Goal: Information Seeking & Learning: Learn about a topic

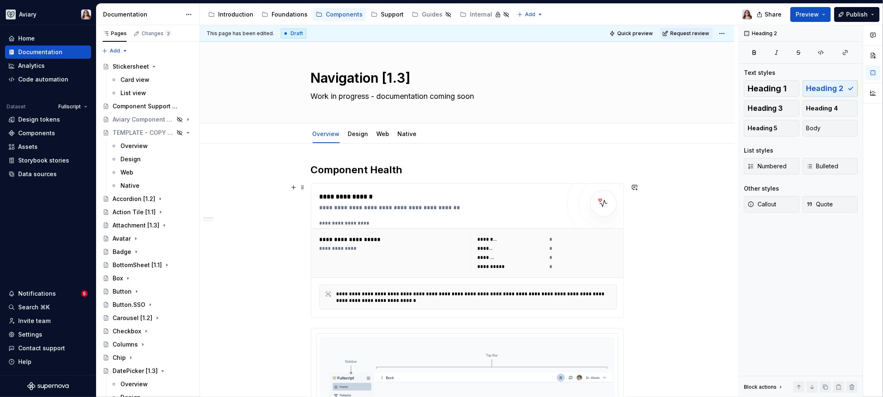
scroll to position [142, 0]
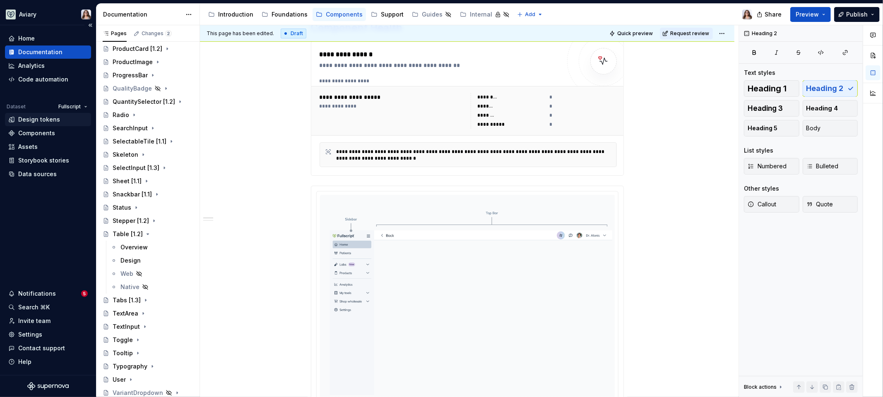
click at [36, 122] on div "Design tokens" at bounding box center [39, 119] width 42 height 8
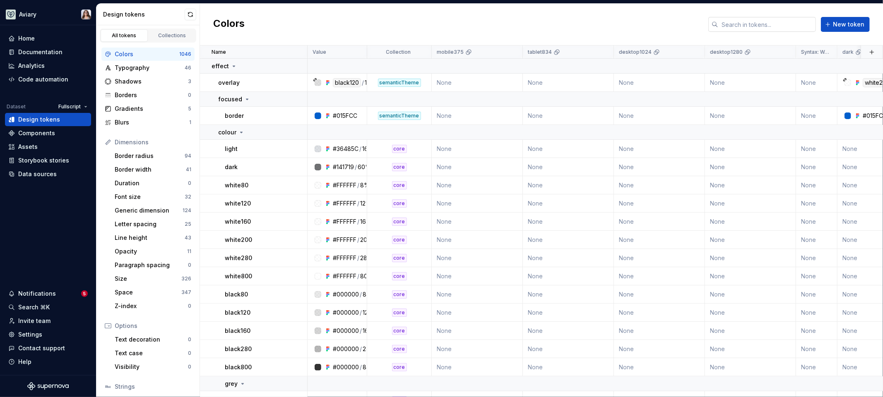
click at [766, 26] on input "text" at bounding box center [767, 24] width 98 height 15
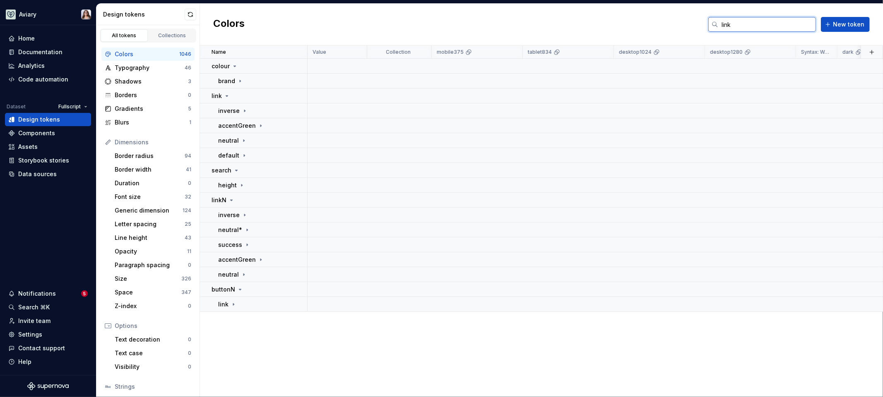
type input "link"
click at [242, 108] on icon at bounding box center [244, 111] width 7 height 7
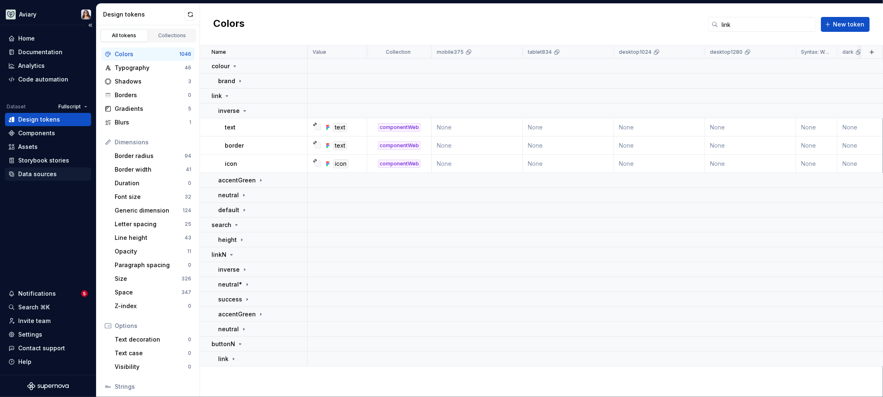
click at [41, 170] on div "Data sources" at bounding box center [37, 174] width 38 height 8
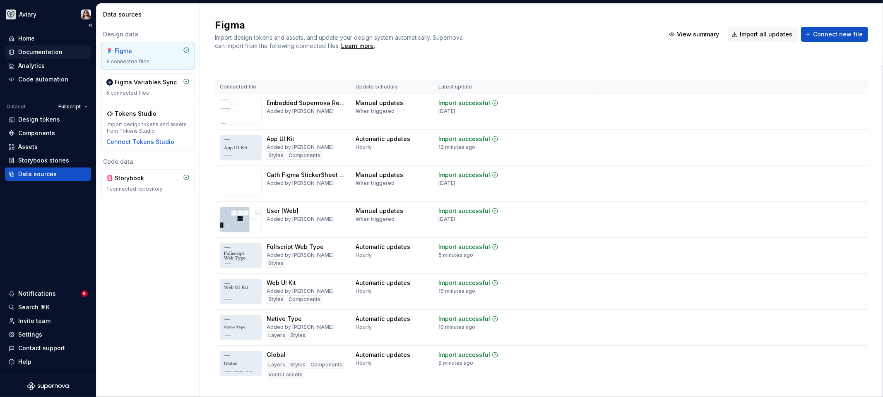
click at [40, 52] on div "Documentation" at bounding box center [40, 52] width 44 height 8
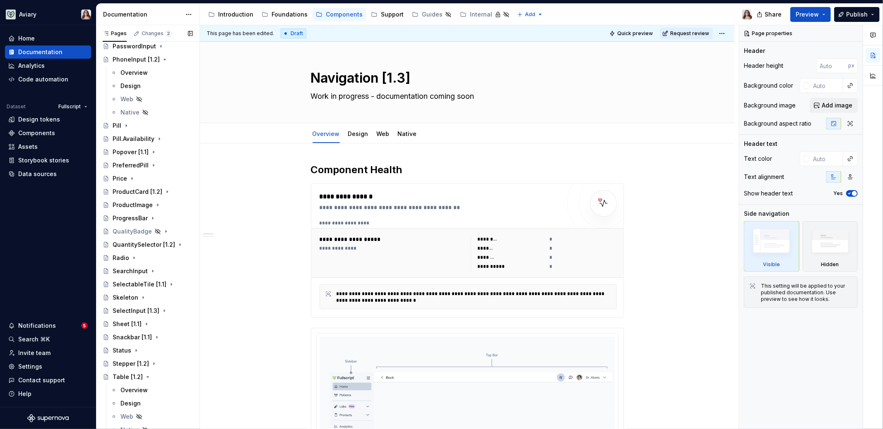
scroll to position [780, 0]
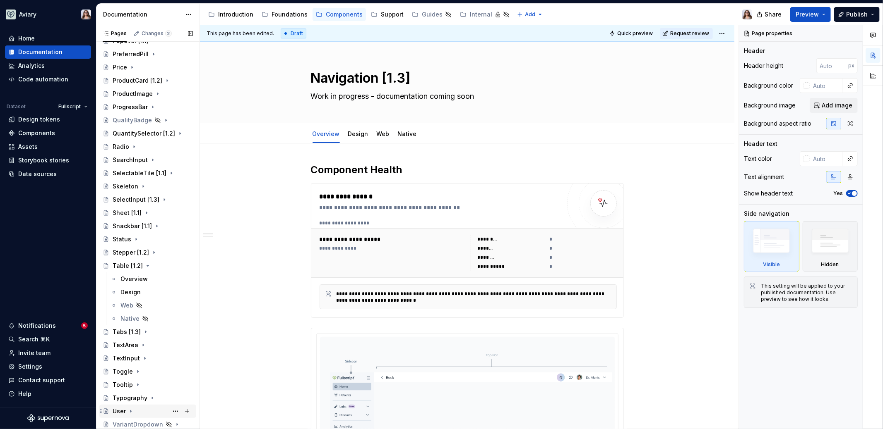
click at [122, 397] on div "User" at bounding box center [119, 412] width 13 height 8
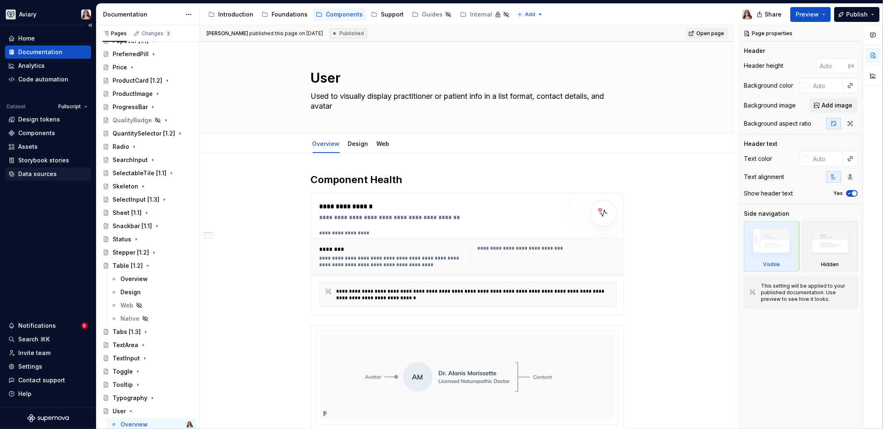
type textarea "*"
click at [35, 175] on div "Data sources" at bounding box center [37, 174] width 38 height 8
